Goal: Check status: Check status

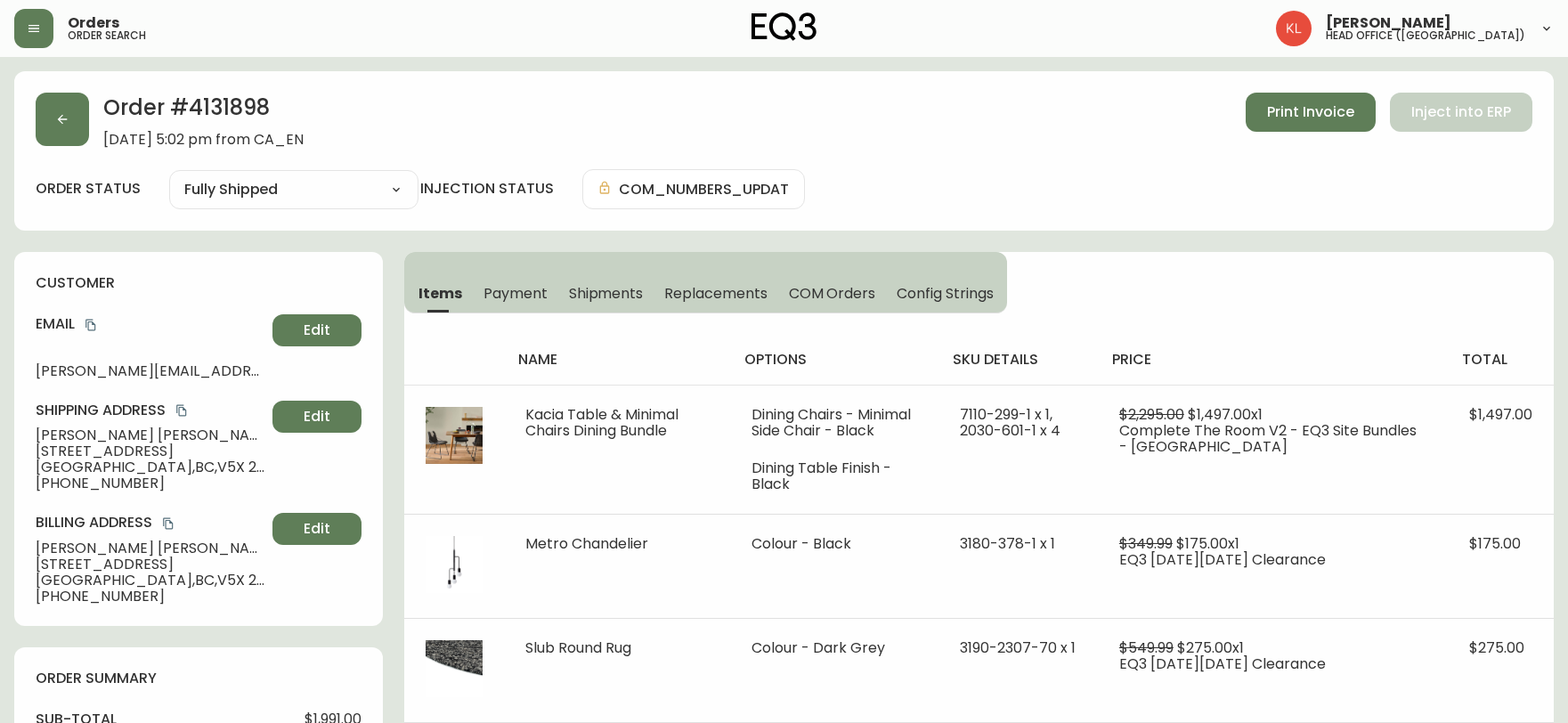
select select "FULLY_SHIPPED"
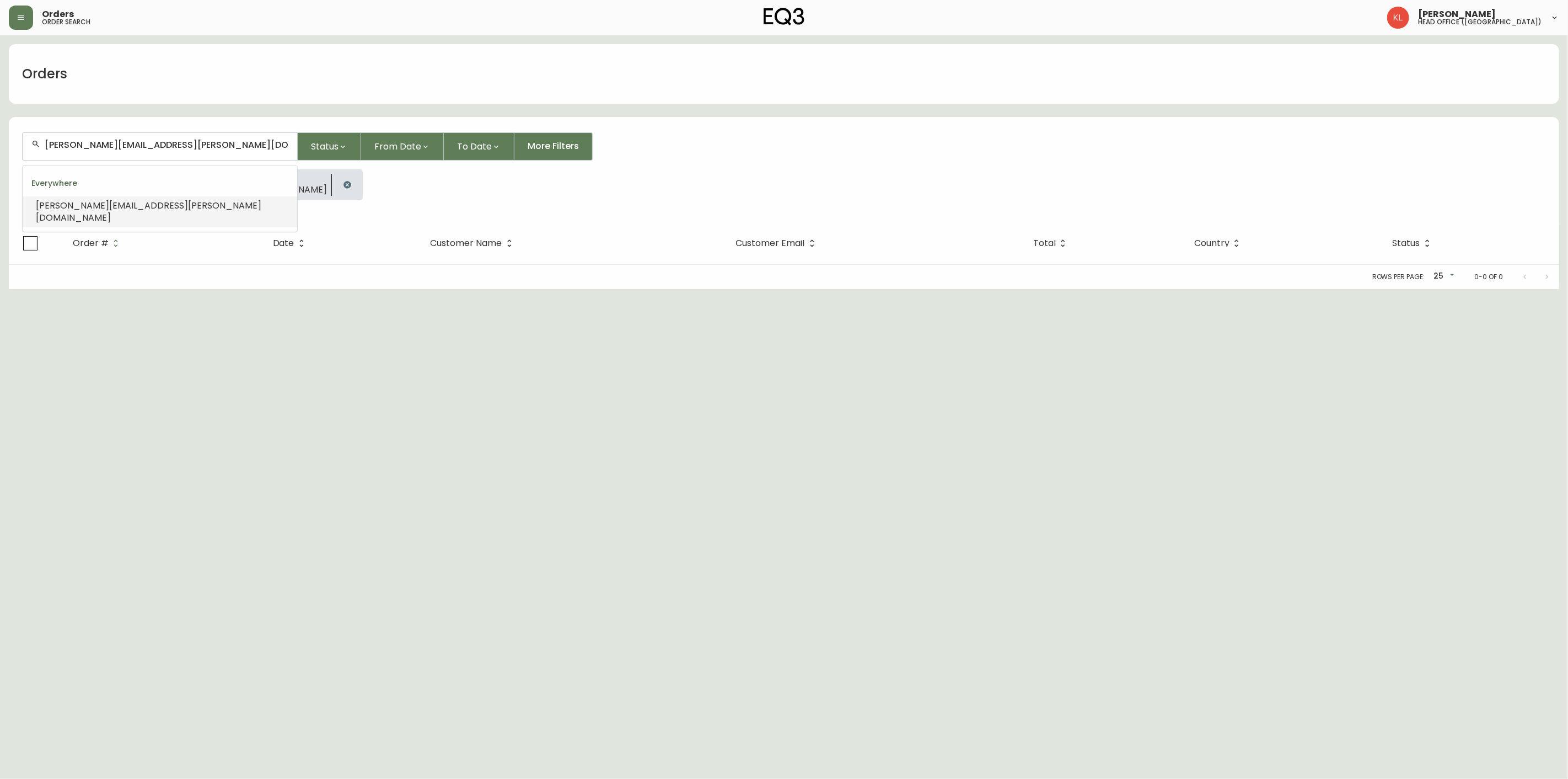
drag, startPoint x: 157, startPoint y: 135, endPoint x: -69, endPoint y: 185, distance: 231.5
click at [0, 185] on html "Orders order search [PERSON_NAME] head office ([GEOGRAPHIC_DATA]) Orders [PERSO…" at bounding box center [784, 144] width 1568 height 289
type input "[PERSON_NAME]"
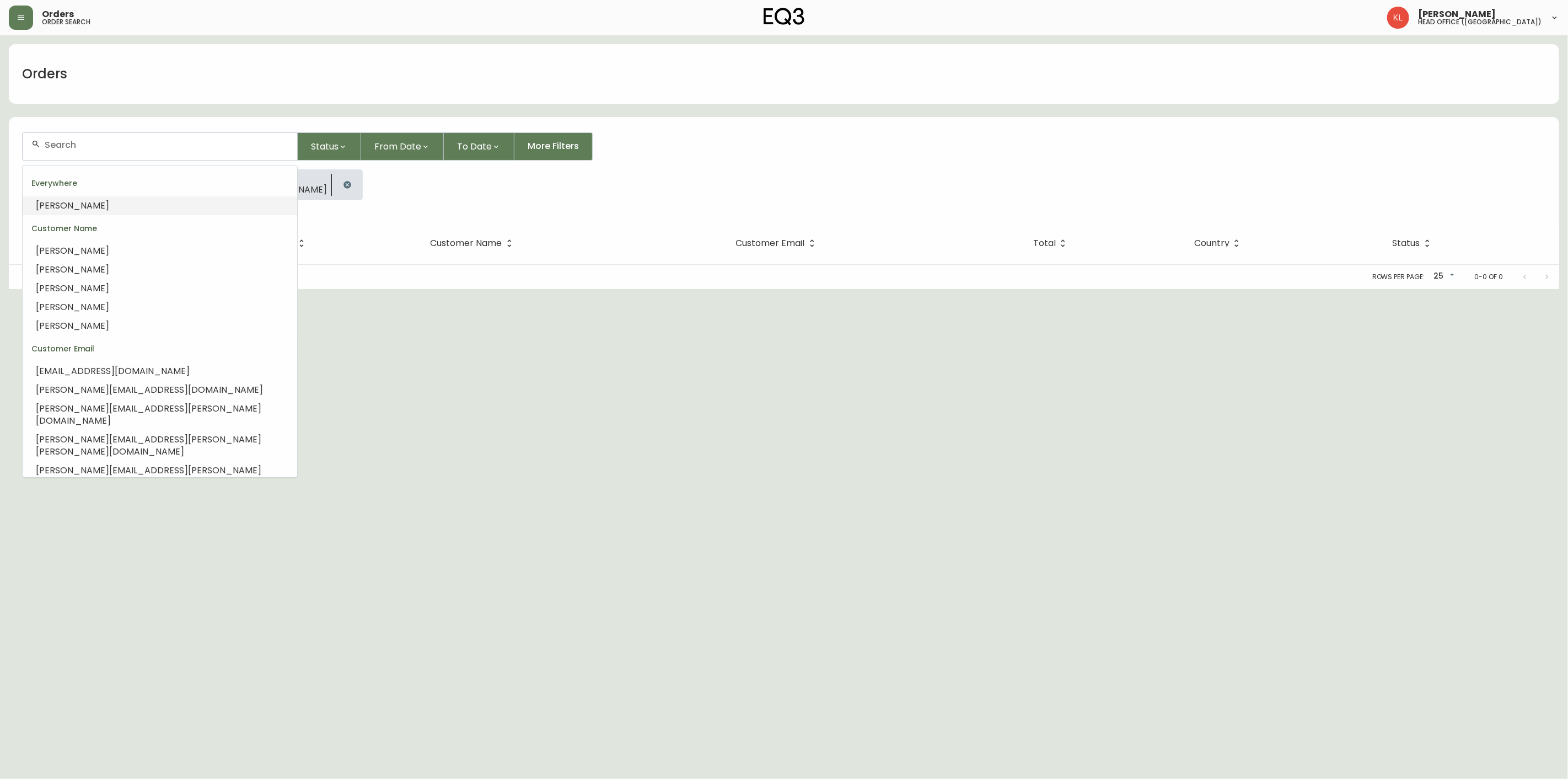
type input "t"
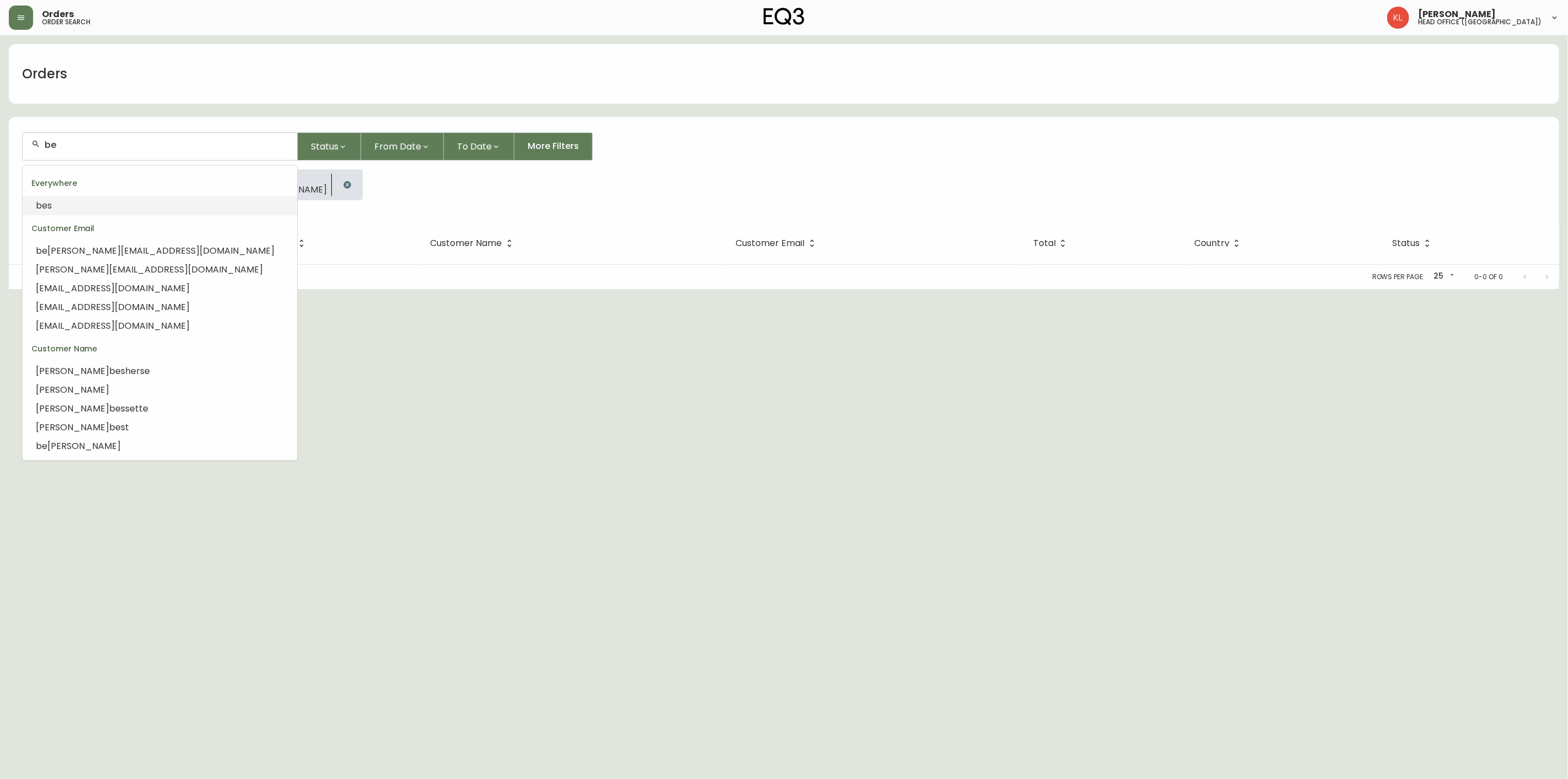
type input "b"
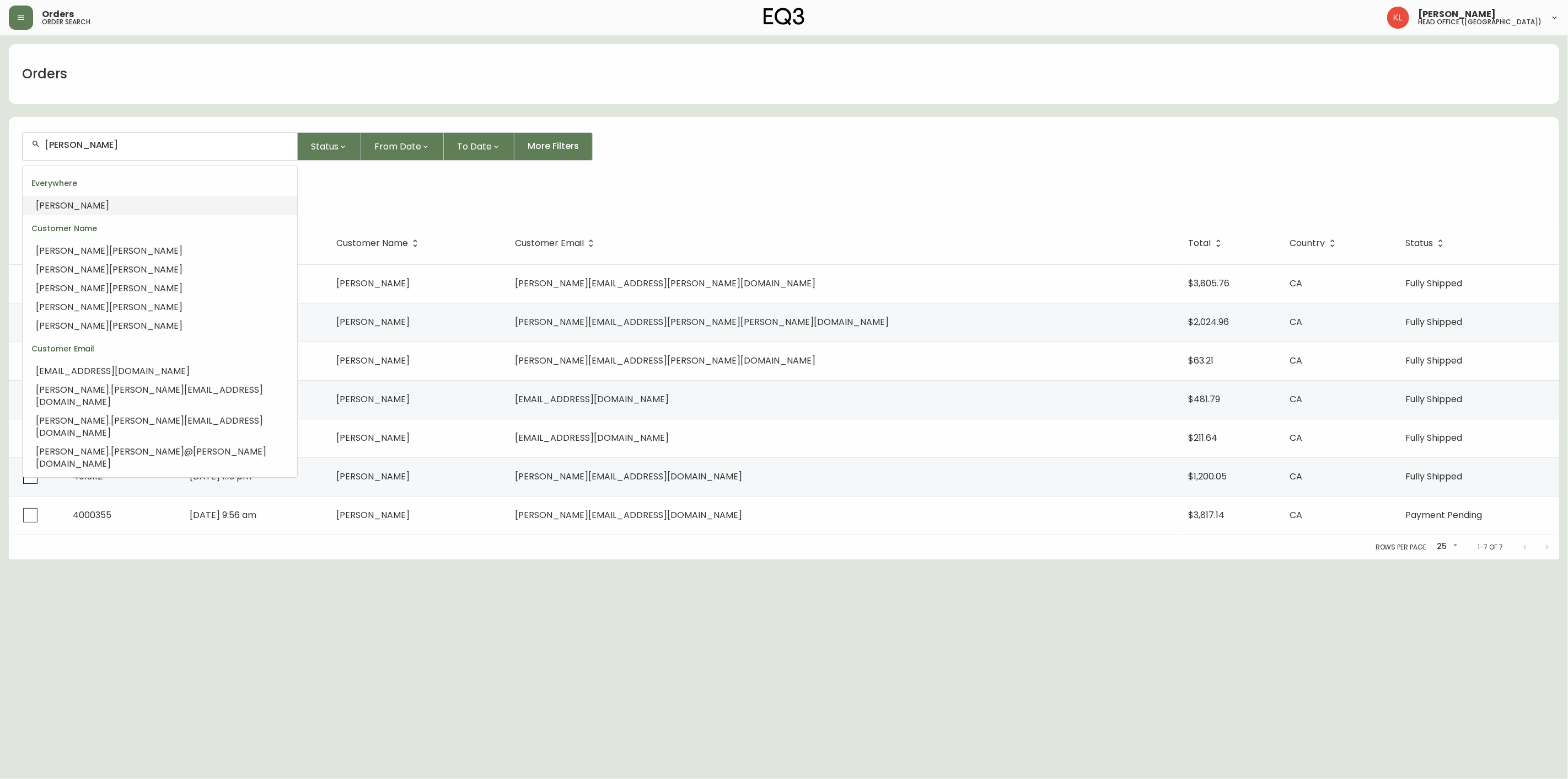
drag, startPoint x: 136, startPoint y: 142, endPoint x: -153, endPoint y: 189, distance: 292.8
click at [0, 189] on html "Orders order search [PERSON_NAME] head office ([GEOGRAPHIC_DATA]) Orders [PERSO…" at bounding box center [784, 280] width 1568 height 559
paste input "4134052"
type input "4134052"
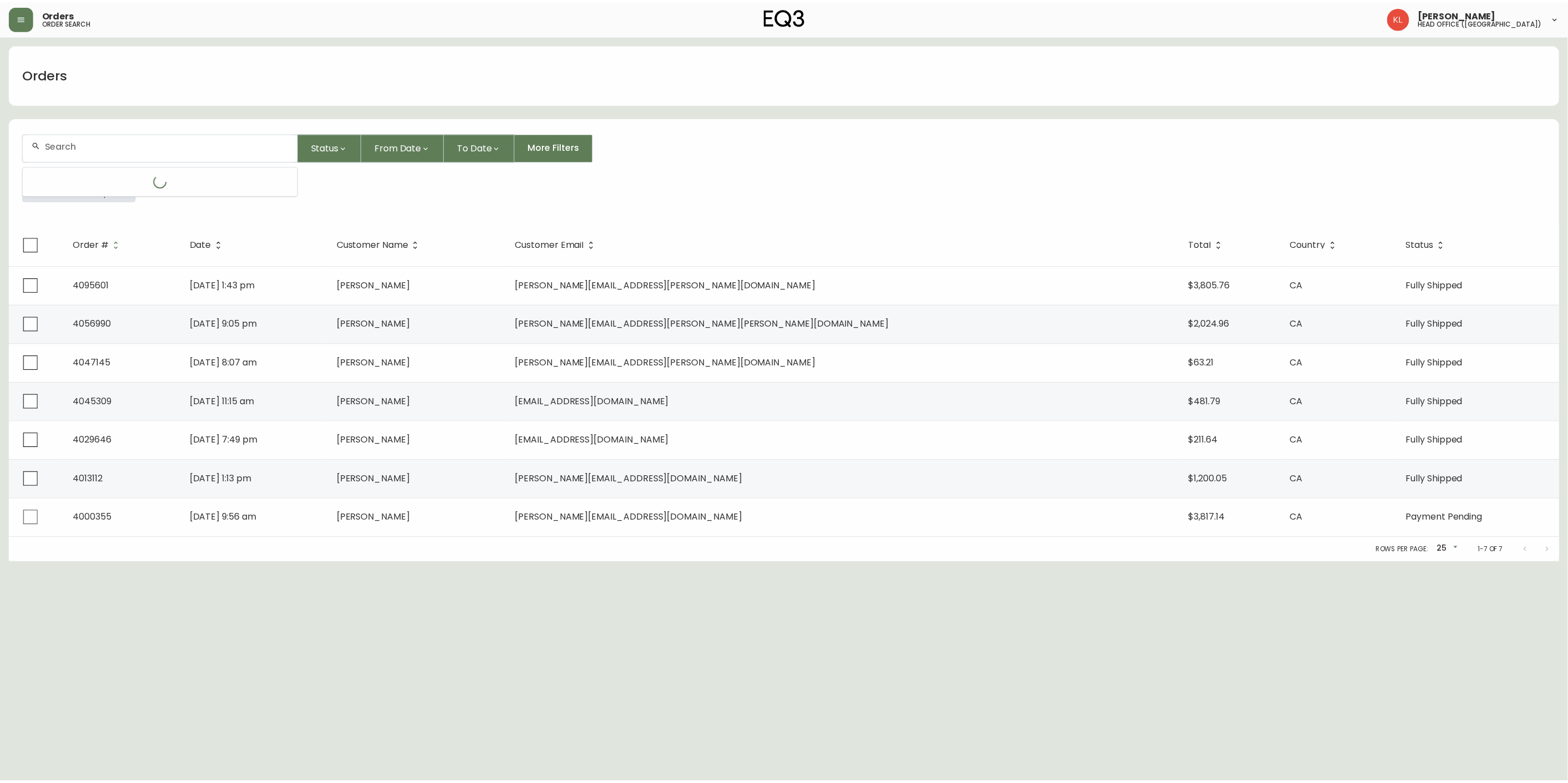
scroll to position [0, 0]
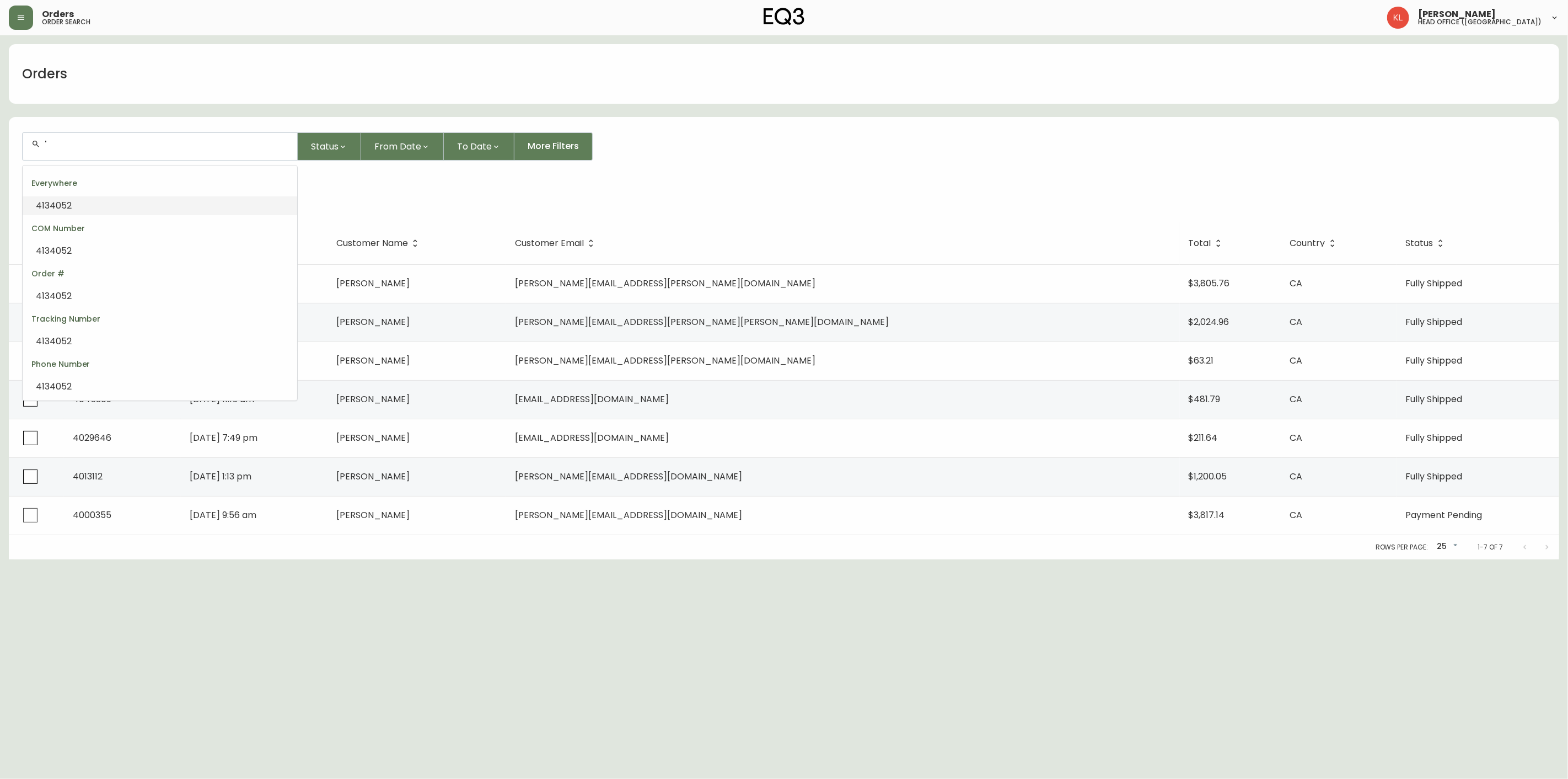
type input "'"
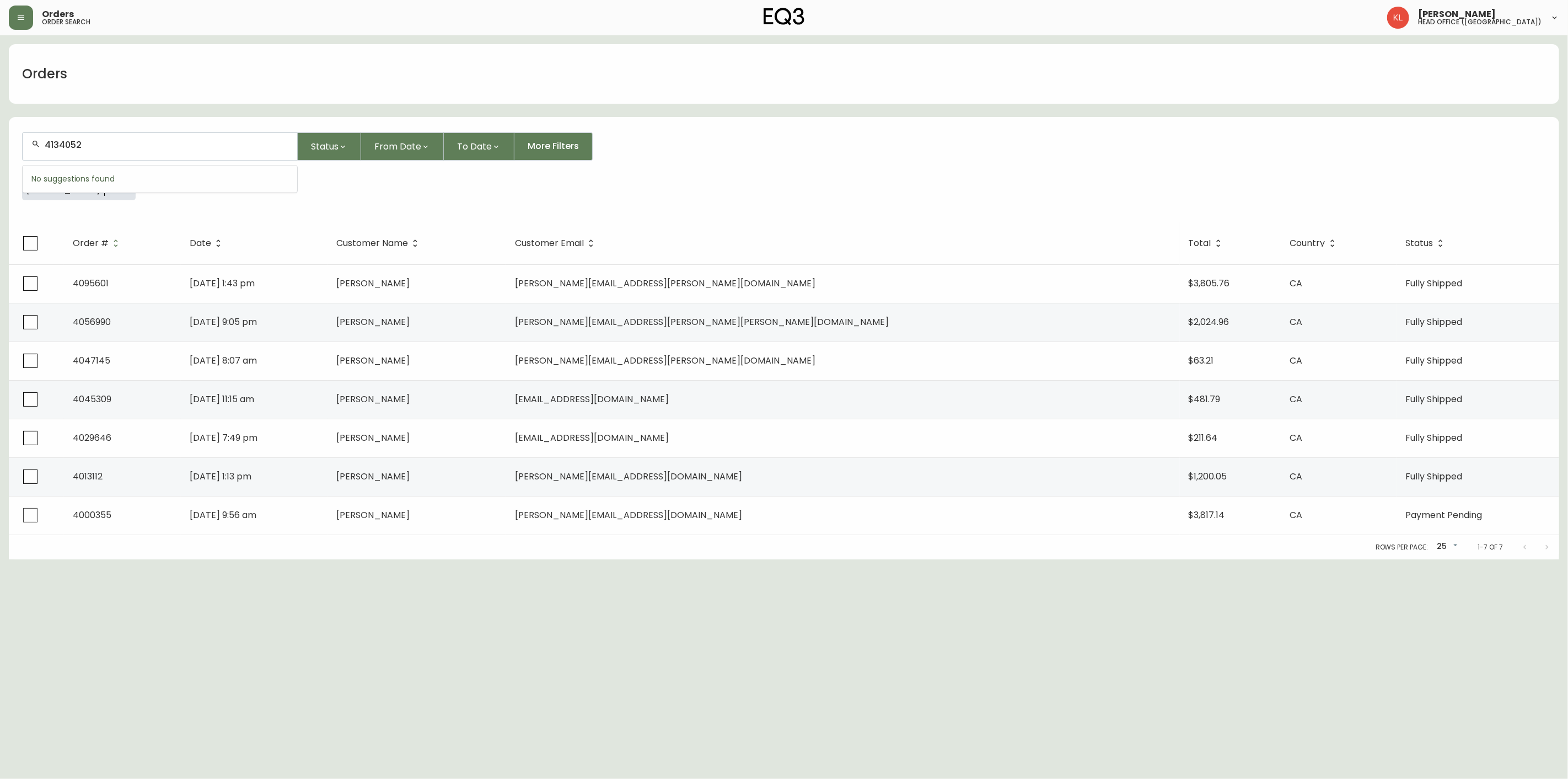
type input "4134052"
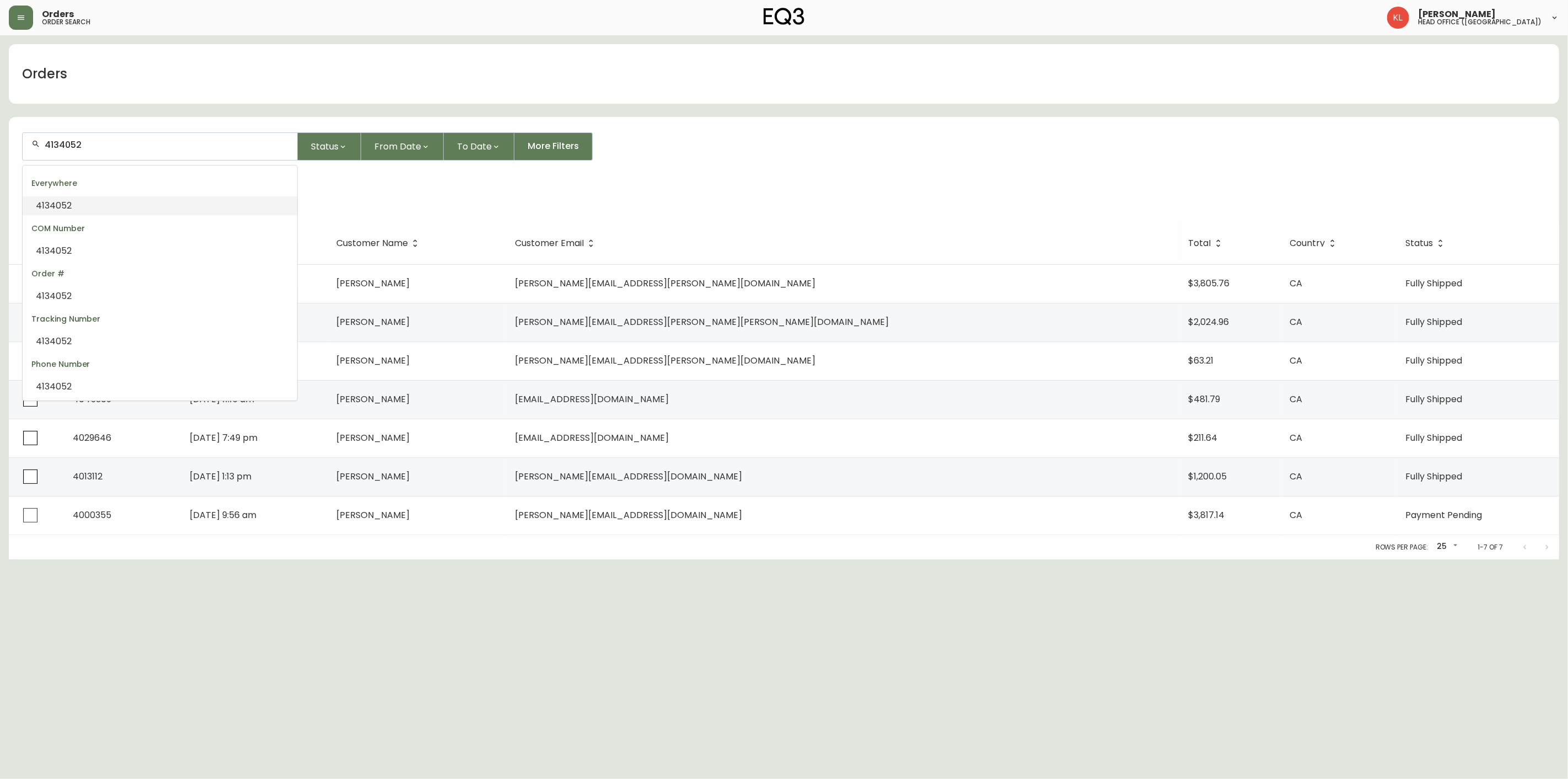
click at [79, 202] on li "4134052" at bounding box center [159, 205] width 275 height 19
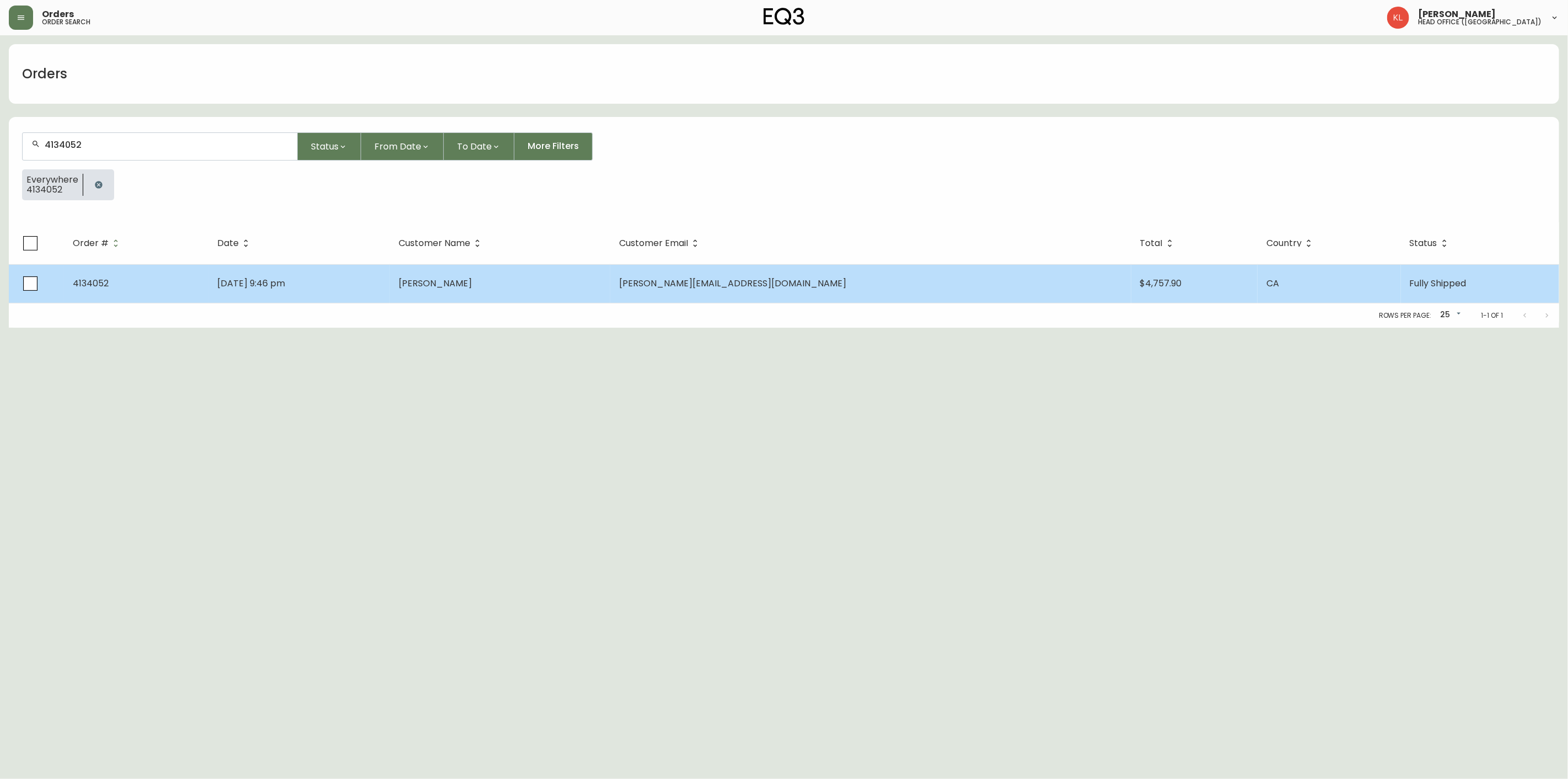
click at [377, 292] on td "[DATE] 9:46 pm" at bounding box center [299, 283] width 182 height 38
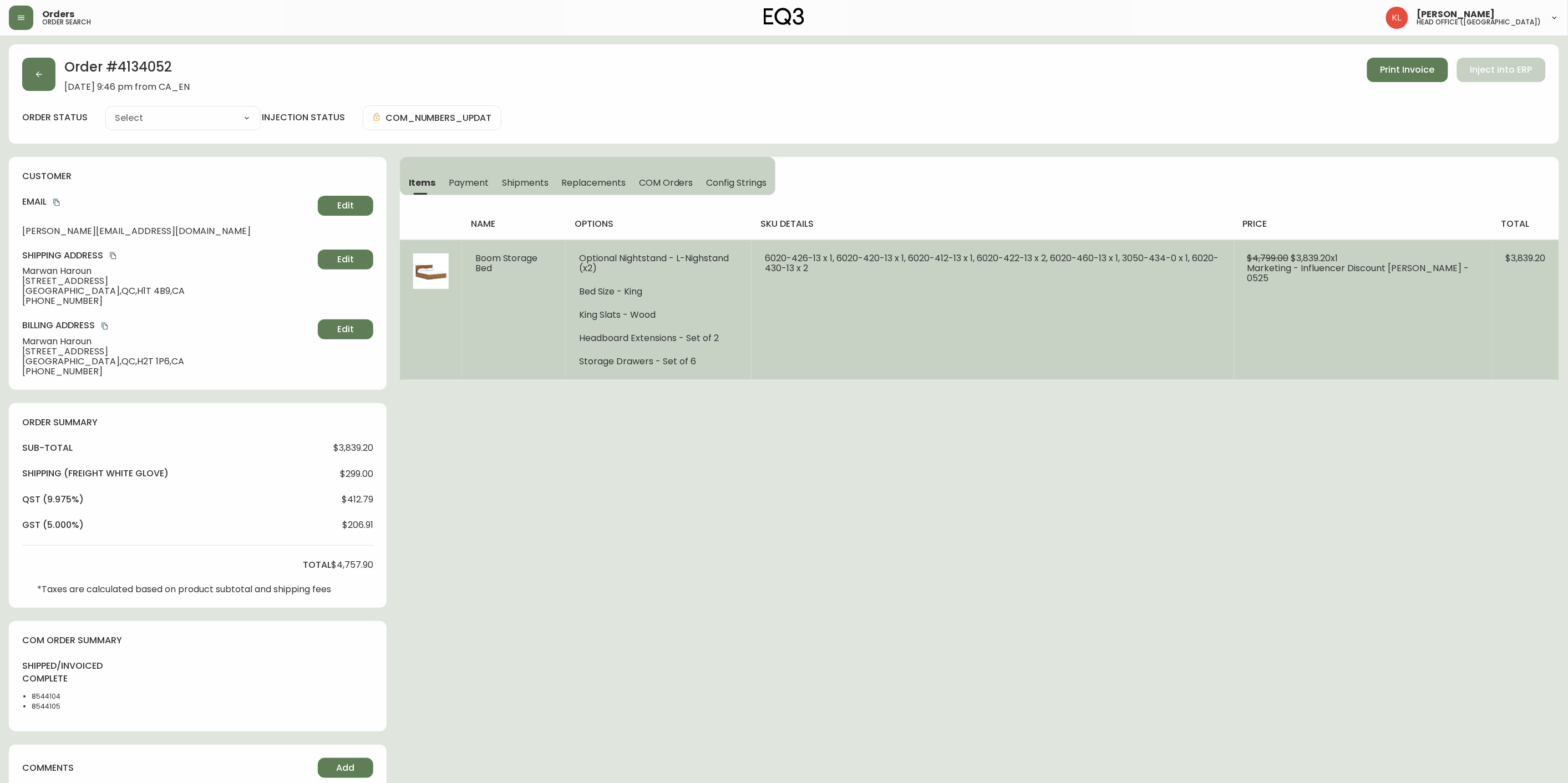
type input "Fully Shipped"
select select "FULLY_SHIPPED"
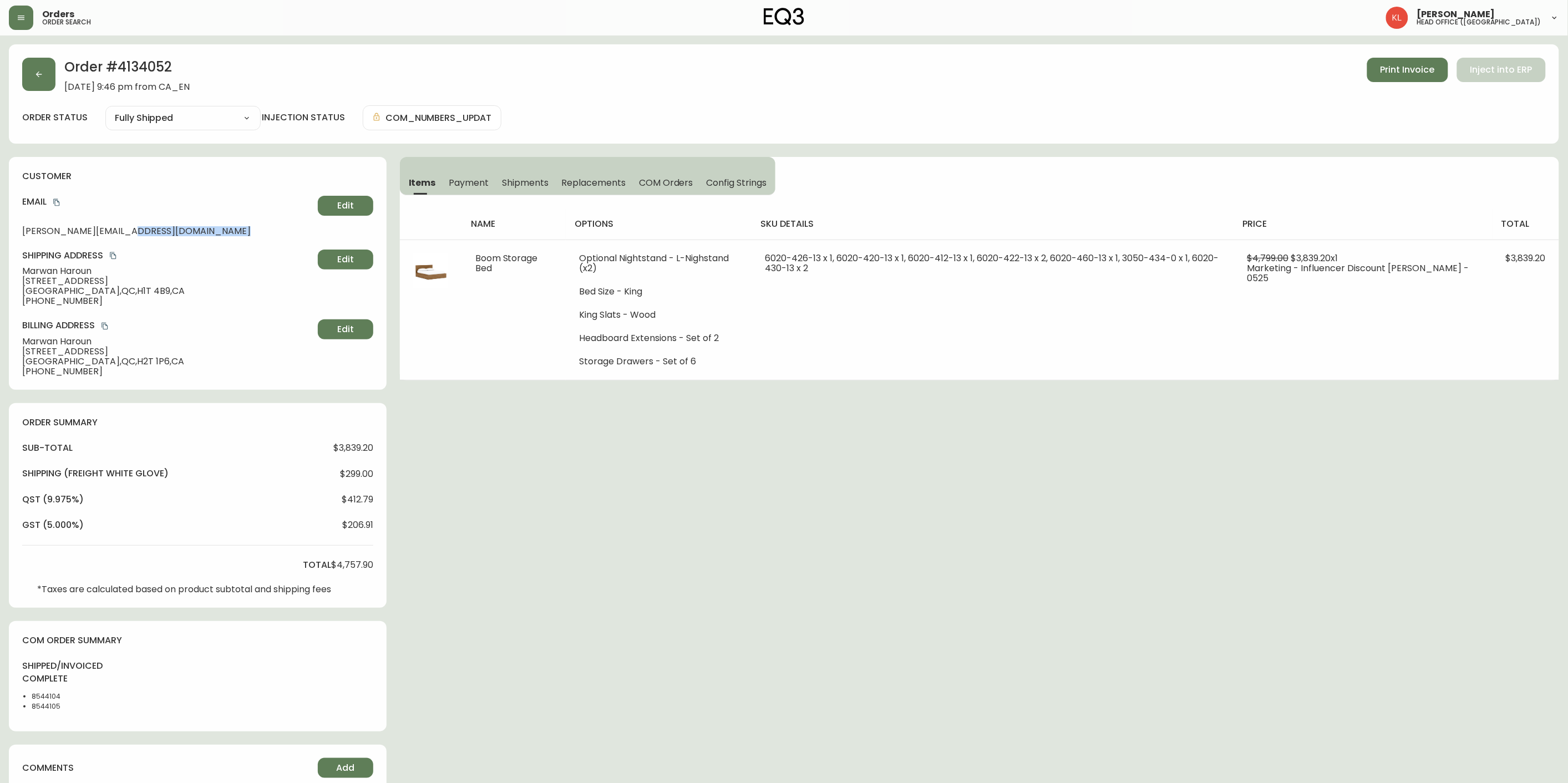
drag, startPoint x: 135, startPoint y: 230, endPoint x: -27, endPoint y: 244, distance: 162.6
click at [0, 244] on html "Orders order search [PERSON_NAME] head office ([GEOGRAPHIC_DATA]) Order # 41340…" at bounding box center [784, 501] width 1568 height 1002
drag, startPoint x: 21, startPoint y: 230, endPoint x: 146, endPoint y: 231, distance: 125.0
click at [146, 231] on span "[PERSON_NAME][EMAIL_ADDRESS][DOMAIN_NAME]" at bounding box center [168, 231] width 291 height 10
copy span "[PERSON_NAME][EMAIL_ADDRESS][DOMAIN_NAME]"
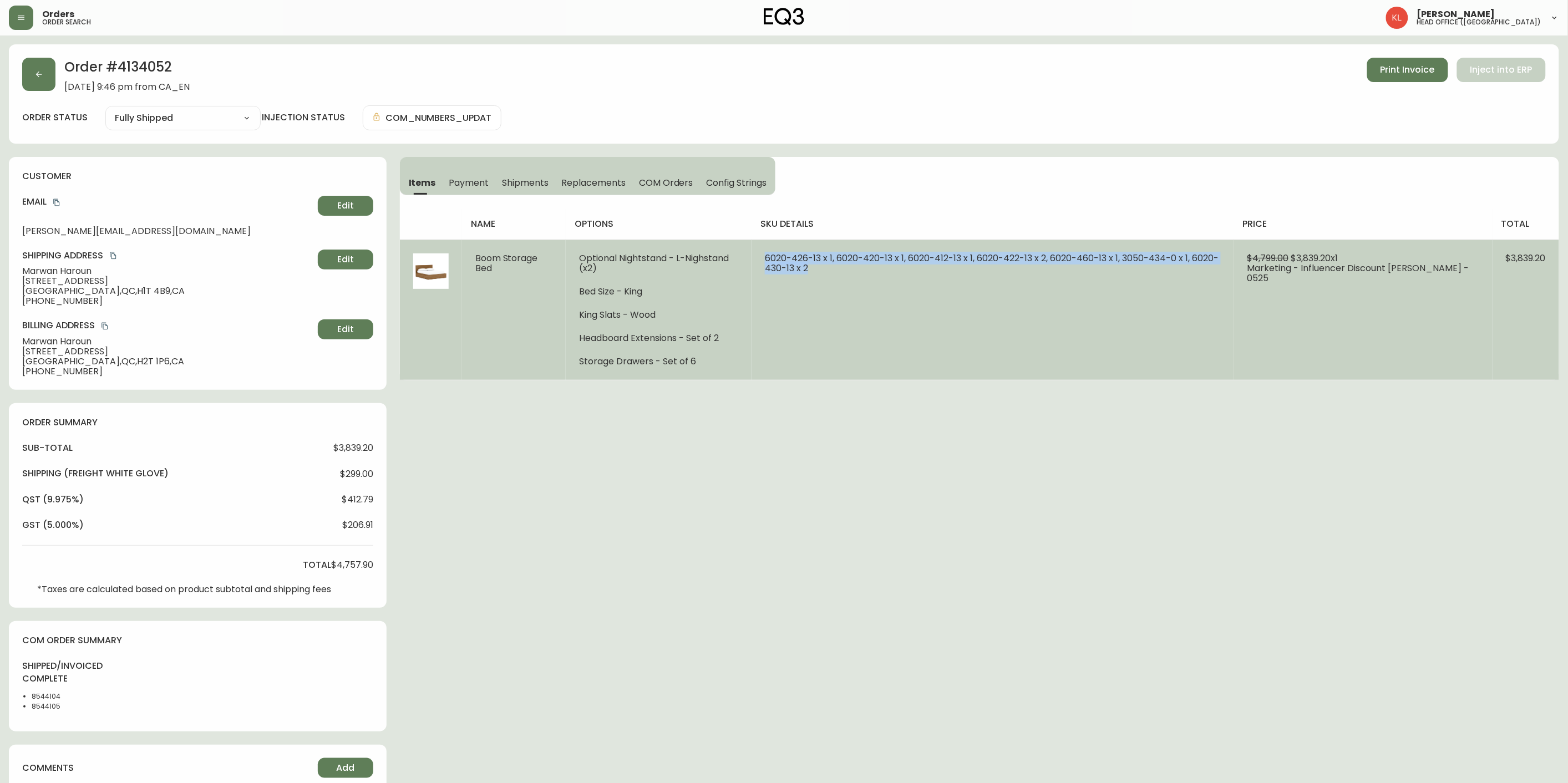
drag, startPoint x: 764, startPoint y: 252, endPoint x: 946, endPoint y: 272, distance: 183.1
click at [946, 272] on td "6020-426-13 x 1, 6020-420-13 x 1, 6020-412-13 x 1, 6020-422-13 x 2, 6020-460-13…" at bounding box center [992, 309] width 482 height 140
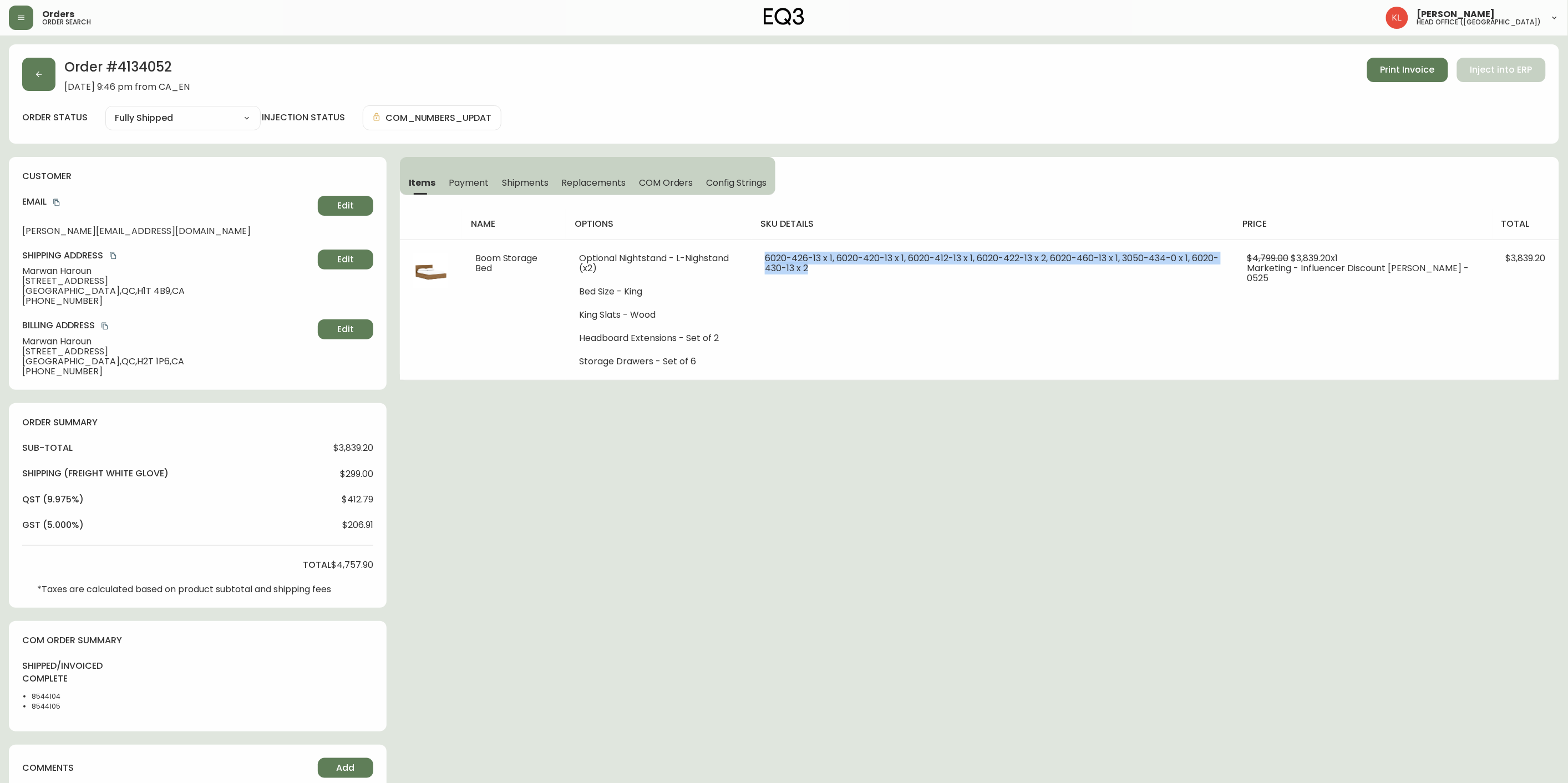
copy span "6020-426-13 x 1, 6020-420-13 x 1, 6020-412-13 x 1, 6020-422-13 x 2, 6020-460-13…"
click at [40, 74] on icon "button" at bounding box center [39, 75] width 6 height 6
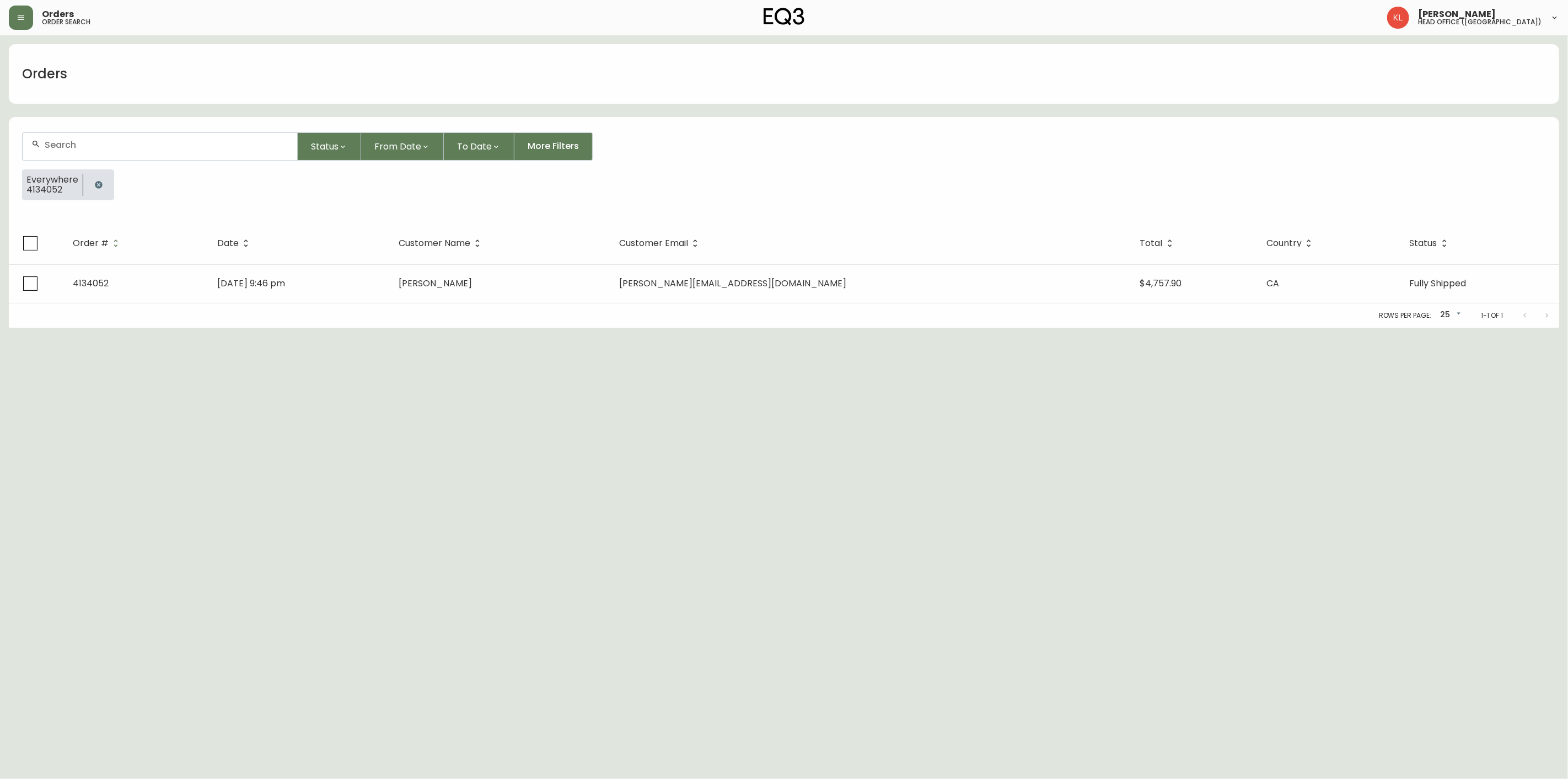
click at [96, 174] on button "button" at bounding box center [99, 185] width 22 height 22
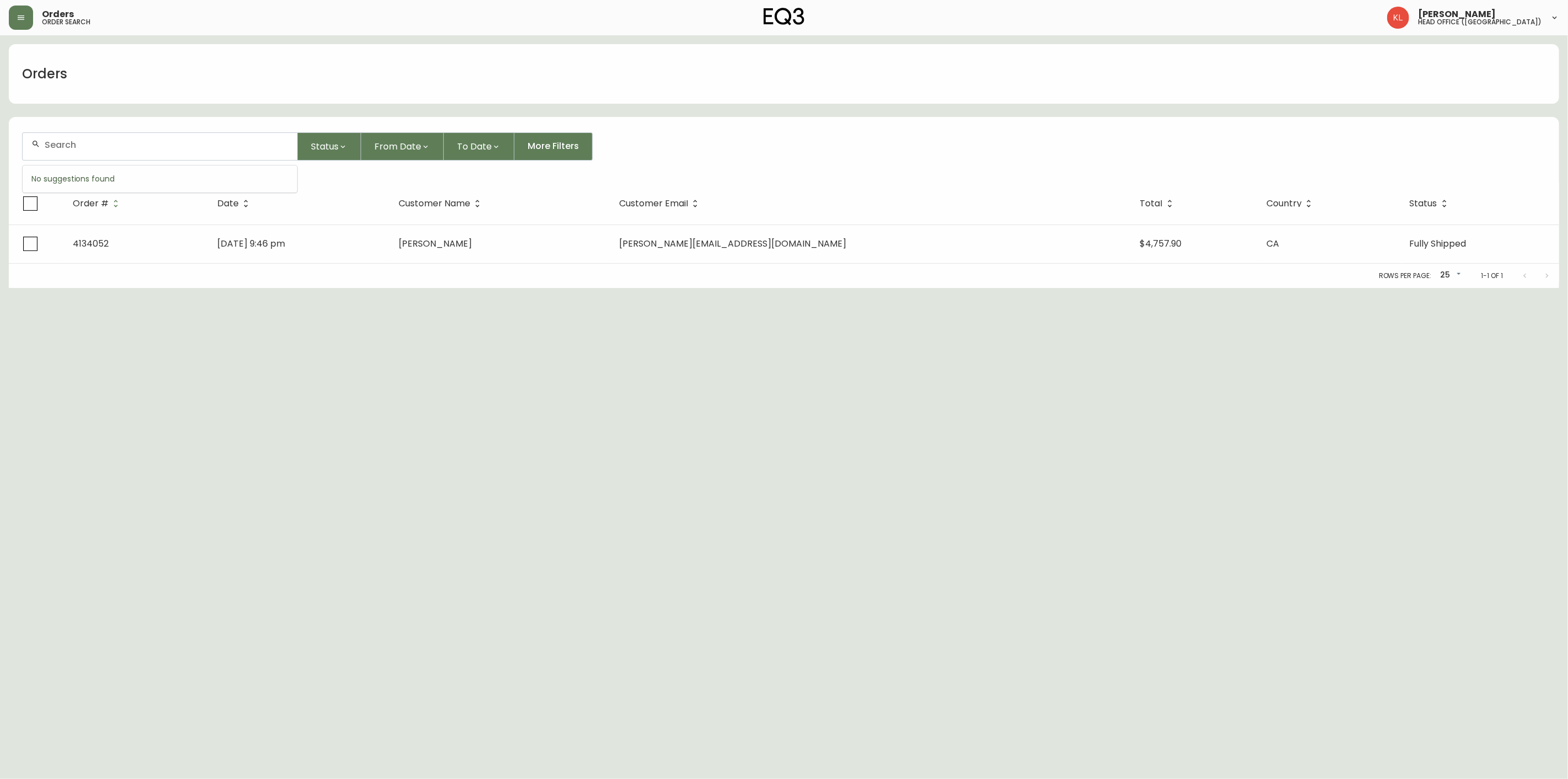
click at [111, 139] on input "text" at bounding box center [166, 144] width 243 height 10
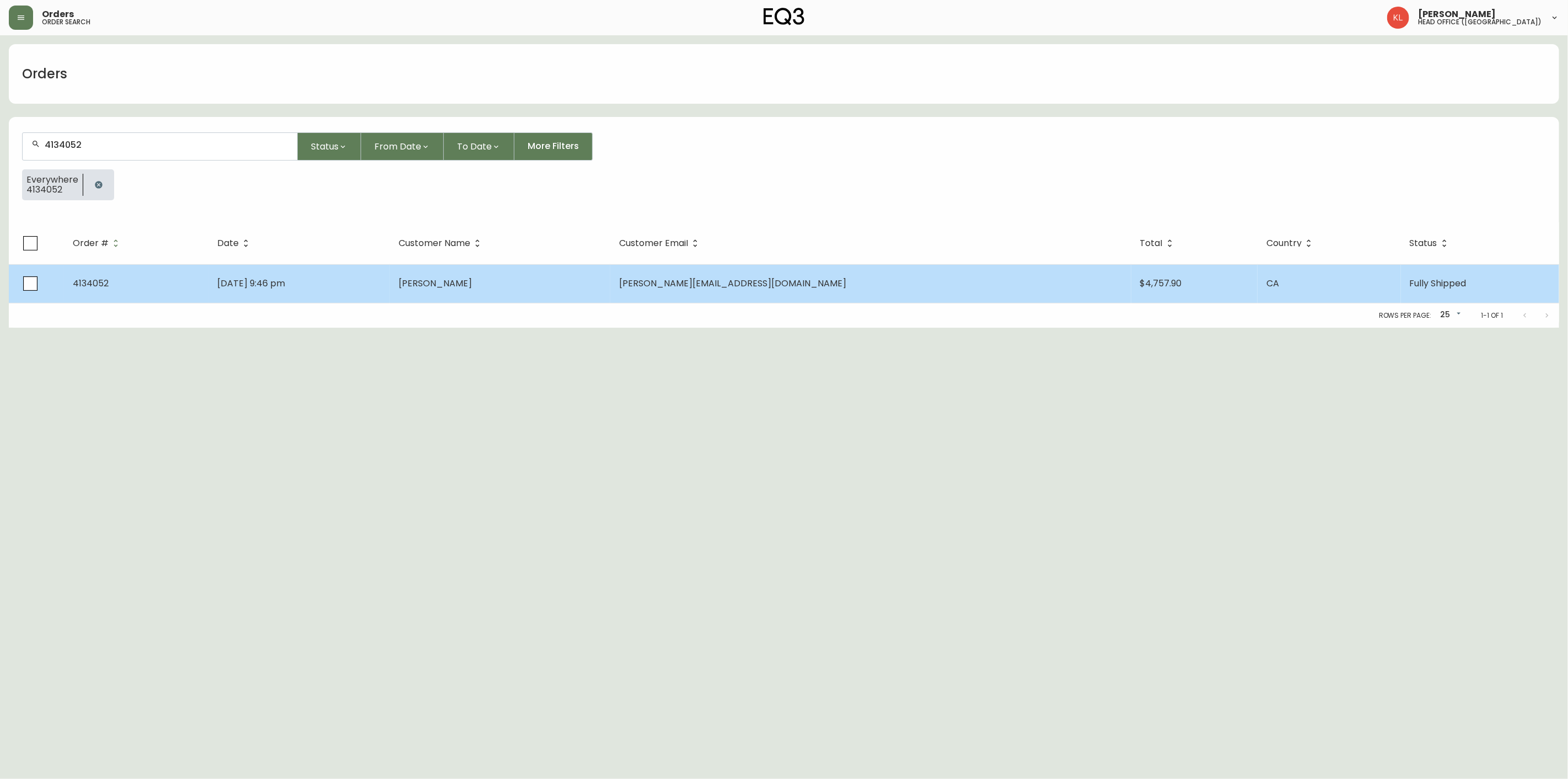
type input "4134052"
click at [285, 288] on span "[DATE] 9:46 pm" at bounding box center [251, 283] width 68 height 13
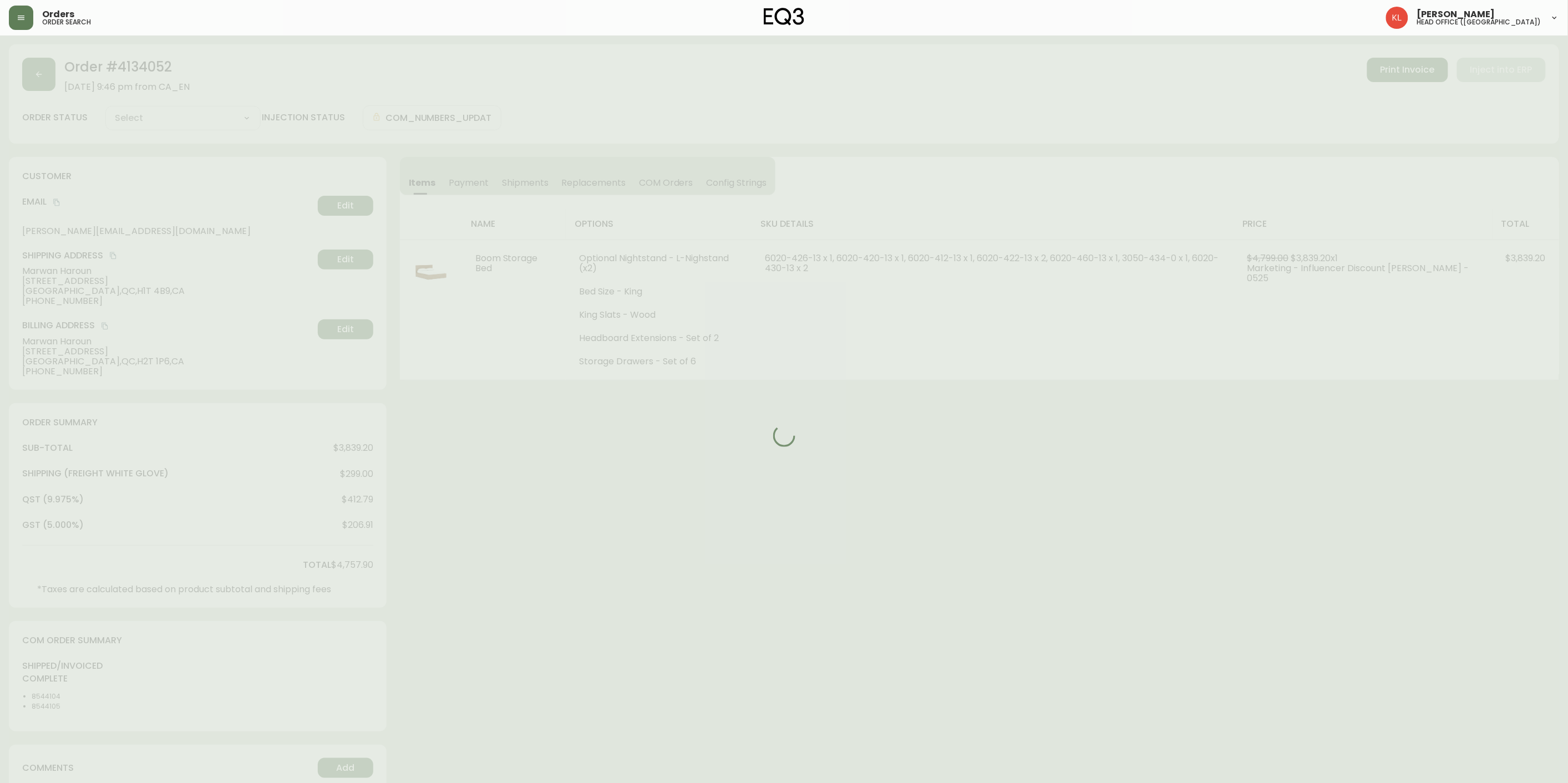
type input "Fully Shipped"
select select "FULLY_SHIPPED"
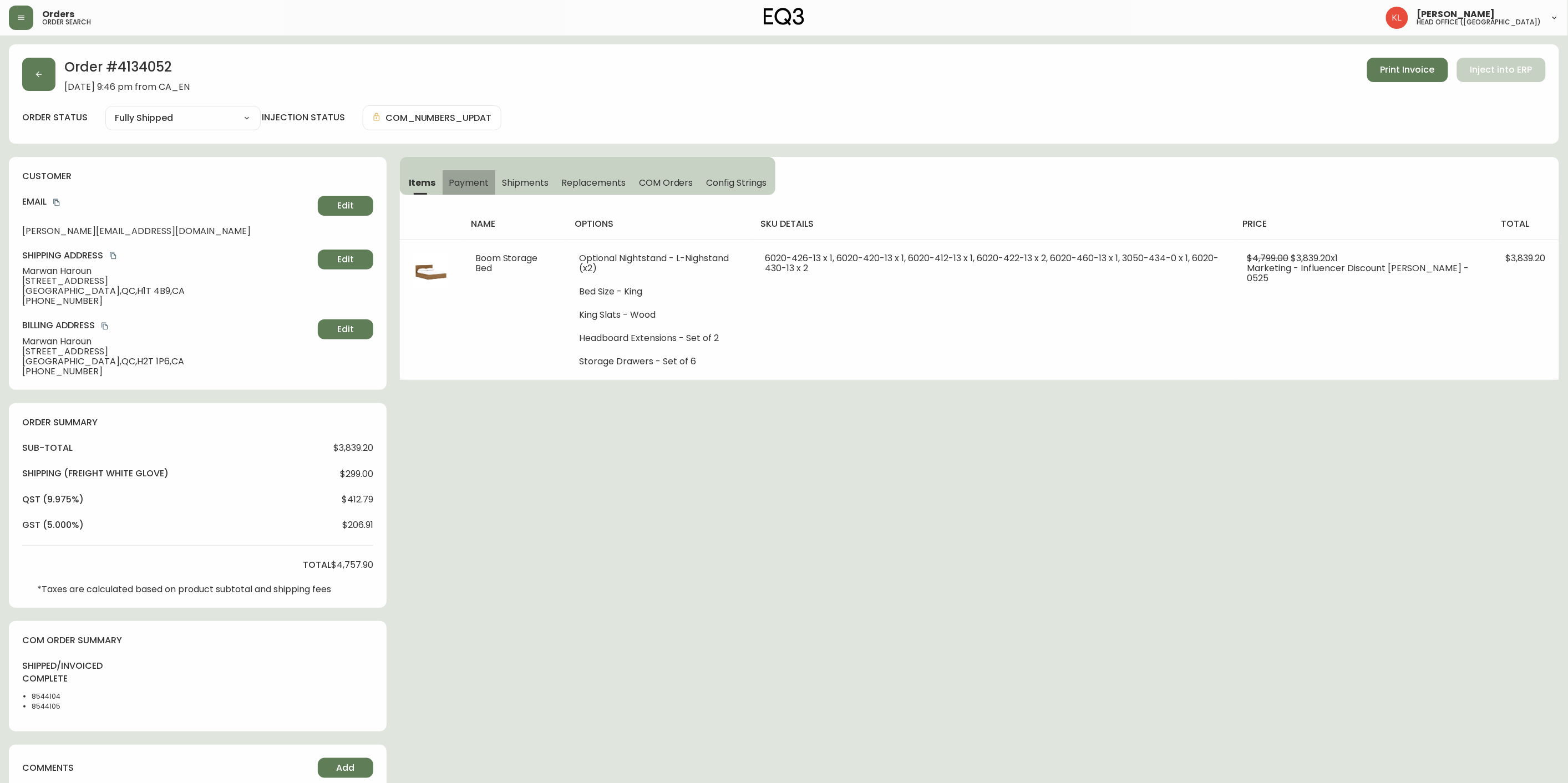
click at [468, 174] on button "Payment" at bounding box center [469, 182] width 53 height 24
